Goal: Information Seeking & Learning: Learn about a topic

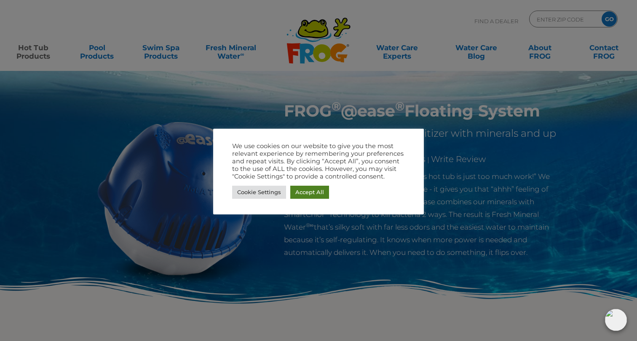
click at [316, 190] on link "Accept All" at bounding box center [309, 192] width 39 height 13
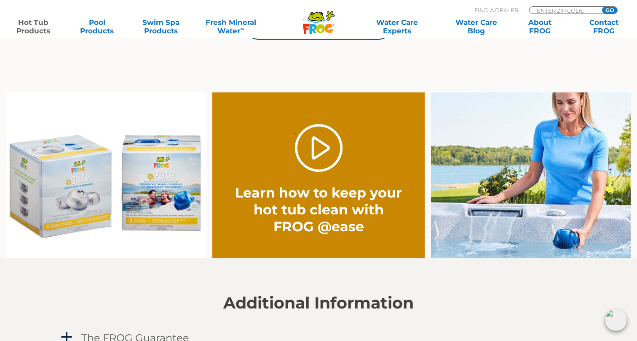
scroll to position [602, 0]
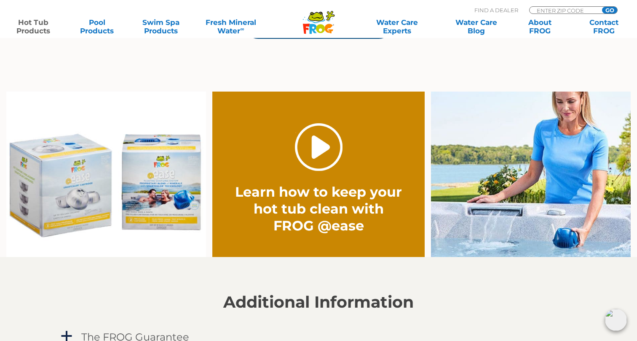
click at [321, 148] on link "." at bounding box center [319, 147] width 48 height 48
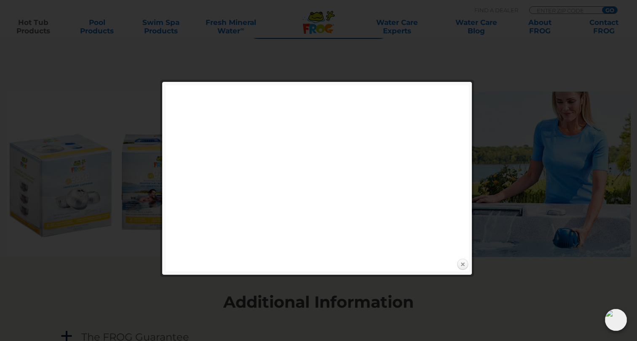
click at [461, 263] on link "Close" at bounding box center [463, 264] width 13 height 13
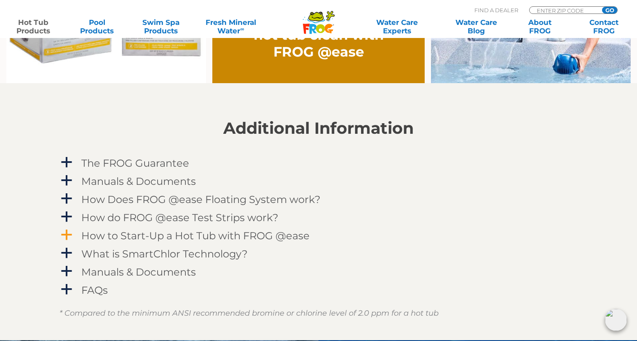
scroll to position [793, 0]
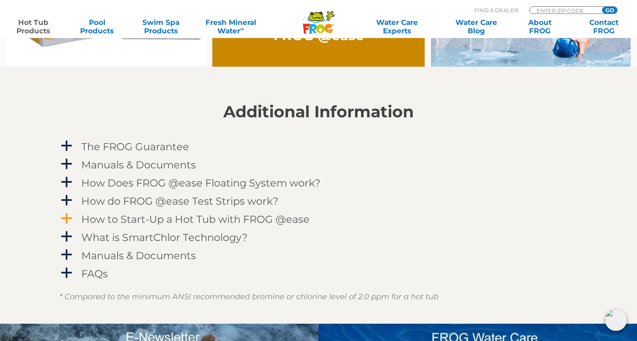
click at [67, 216] on span "a" at bounding box center [66, 218] width 13 height 13
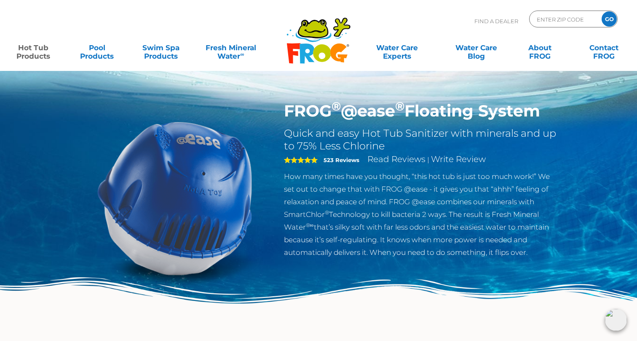
scroll to position [0, 0]
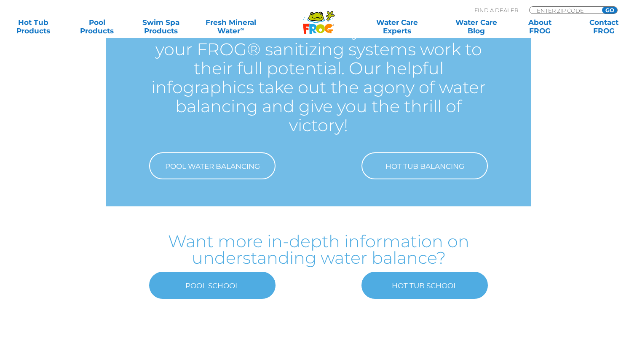
scroll to position [81, 0]
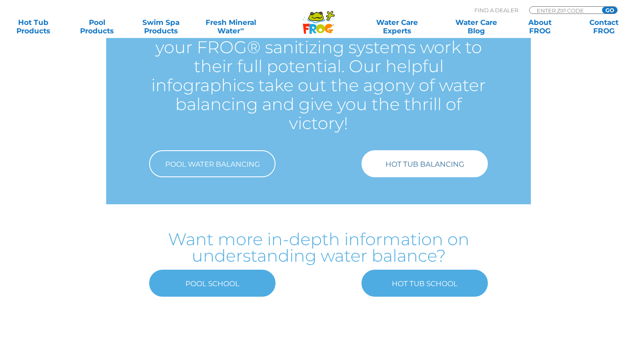
click at [417, 166] on link "Hot Tub Balancing" at bounding box center [425, 163] width 126 height 27
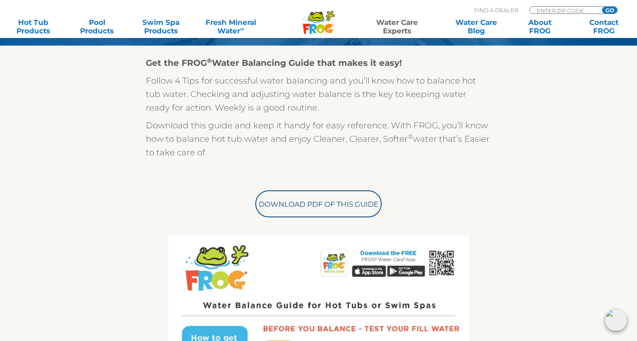
scroll to position [220, 0]
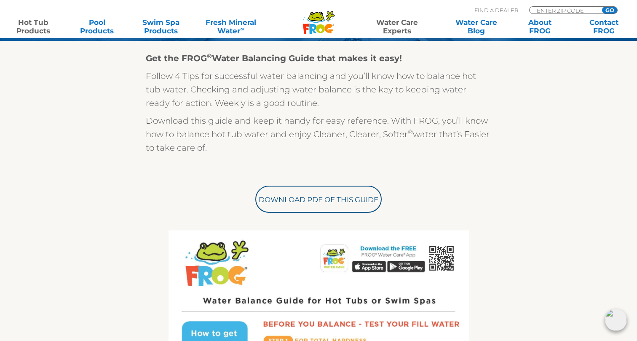
click at [27, 26] on link "Hot Tub Products" at bounding box center [33, 26] width 50 height 17
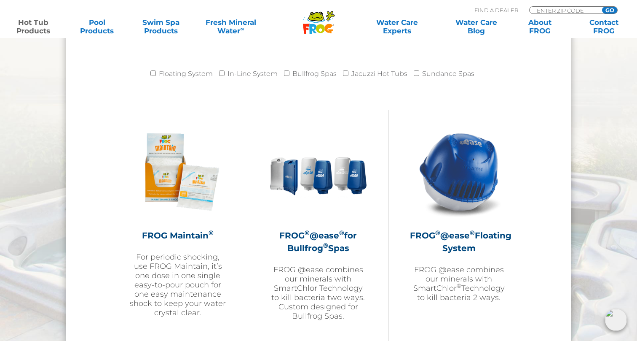
scroll to position [879, 0]
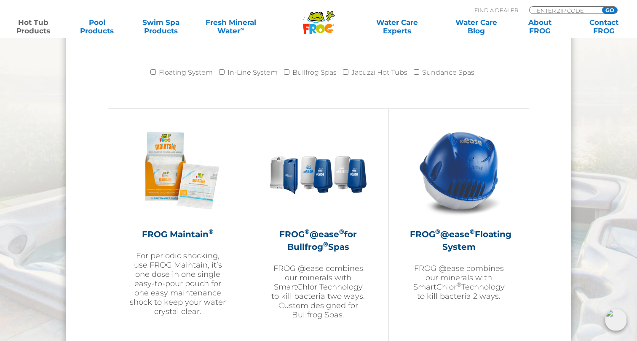
click at [154, 73] on input "Floating System" at bounding box center [153, 71] width 5 height 5
checkbox input "true"
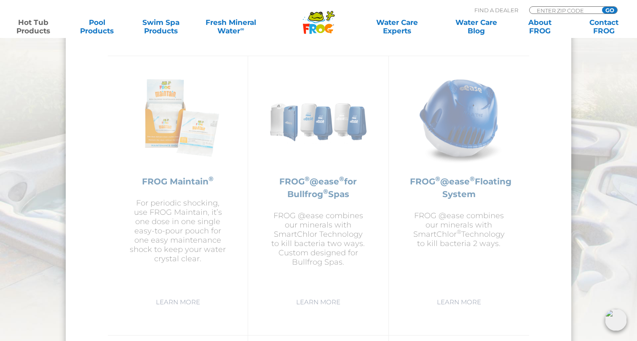
scroll to position [932, 0]
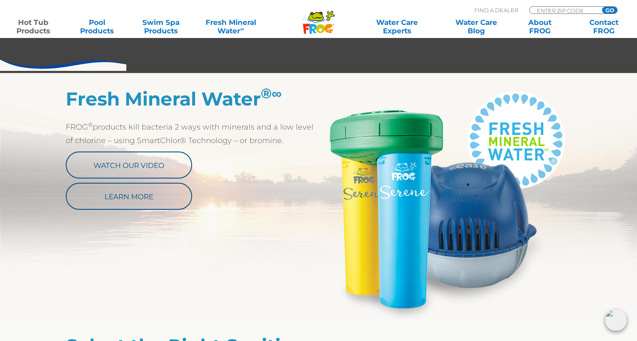
scroll to position [408, 0]
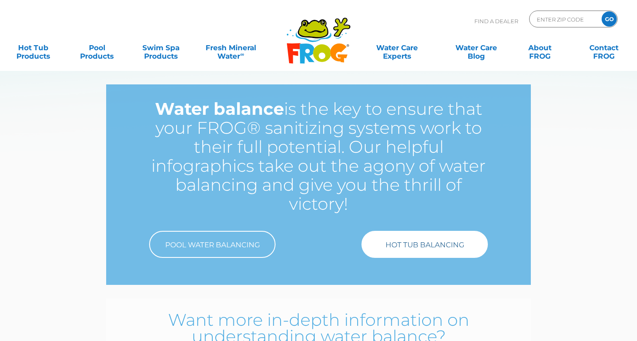
click at [456, 239] on link "Hot Tub Balancing" at bounding box center [425, 244] width 126 height 27
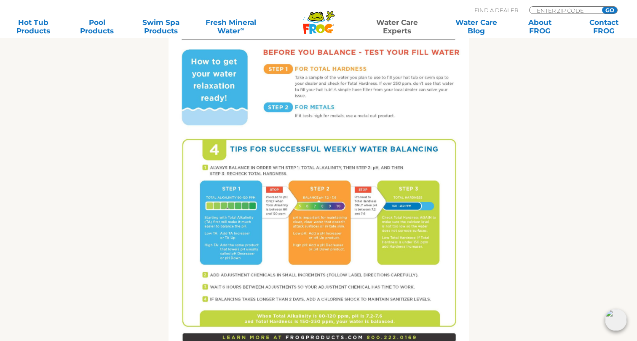
scroll to position [492, 0]
